Goal: Find specific page/section: Find specific page/section

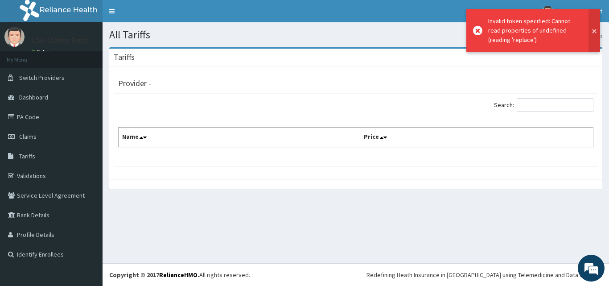
click at [592, 30] on button at bounding box center [594, 30] width 12 height 43
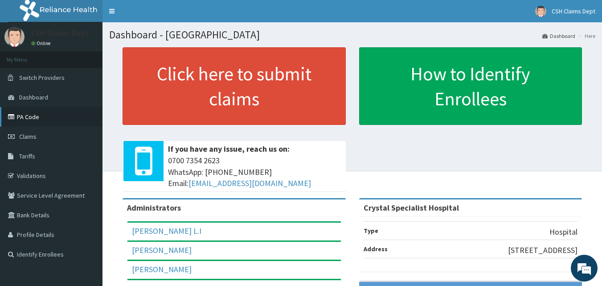
click at [36, 115] on link "PA Code" at bounding box center [51, 117] width 103 height 20
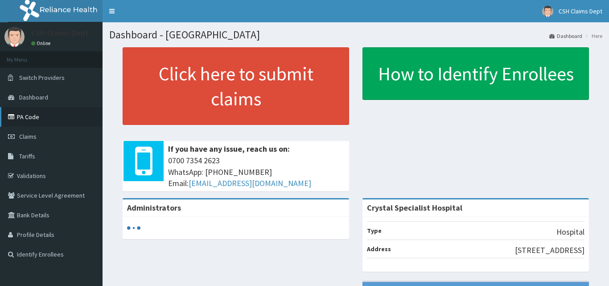
click at [31, 118] on link "PA Code" at bounding box center [51, 117] width 103 height 20
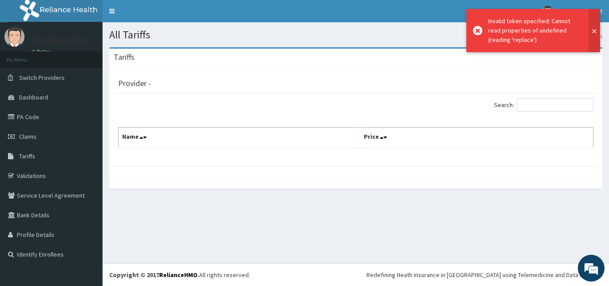
click at [595, 33] on button at bounding box center [594, 30] width 12 height 43
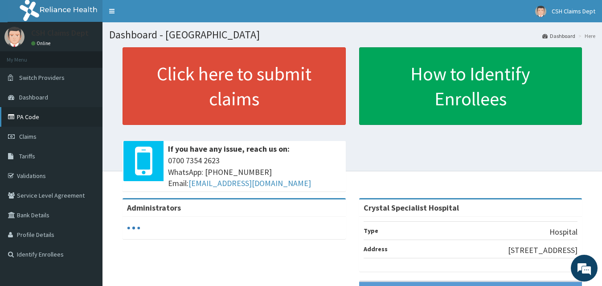
click at [22, 122] on link "PA Code" at bounding box center [51, 117] width 103 height 20
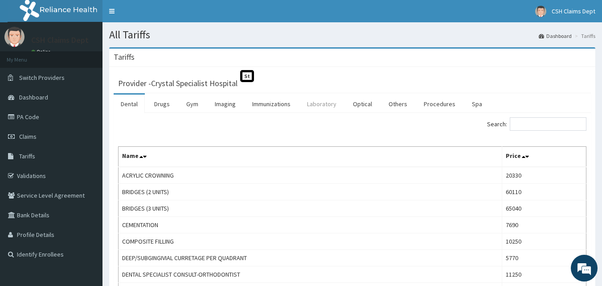
click at [321, 107] on link "Laboratory" at bounding box center [322, 103] width 44 height 19
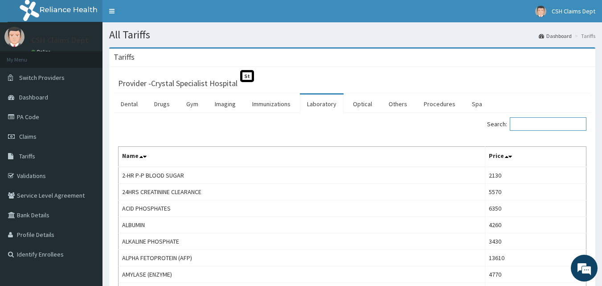
click at [530, 126] on input "Search:" at bounding box center [548, 123] width 77 height 13
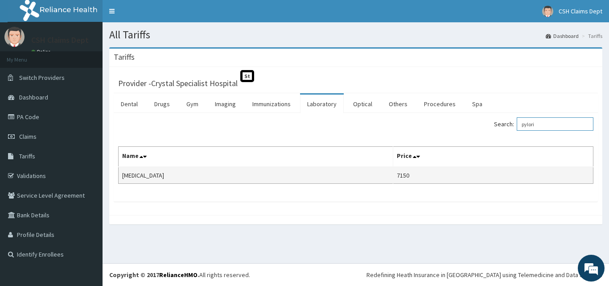
type input "pylori"
click at [440, 174] on td "7150" at bounding box center [493, 175] width 200 height 17
copy td "7150"
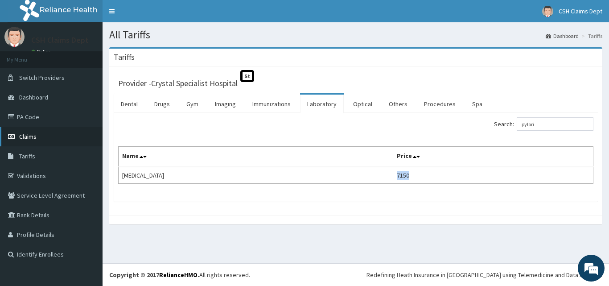
click at [35, 135] on span "Claims" at bounding box center [27, 136] width 17 height 8
